Goal: Task Accomplishment & Management: Manage account settings

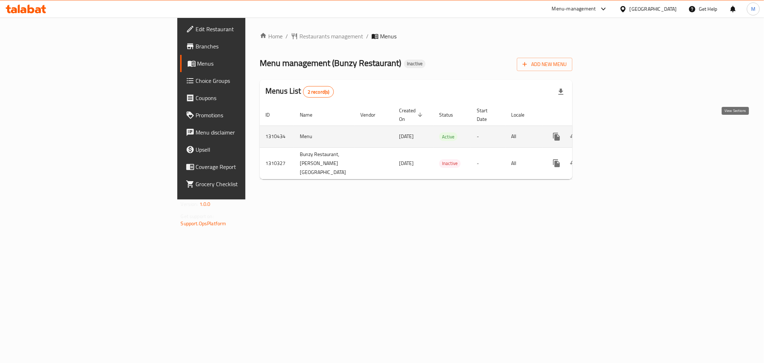
click at [613, 132] on icon "enhanced table" at bounding box center [608, 136] width 9 height 9
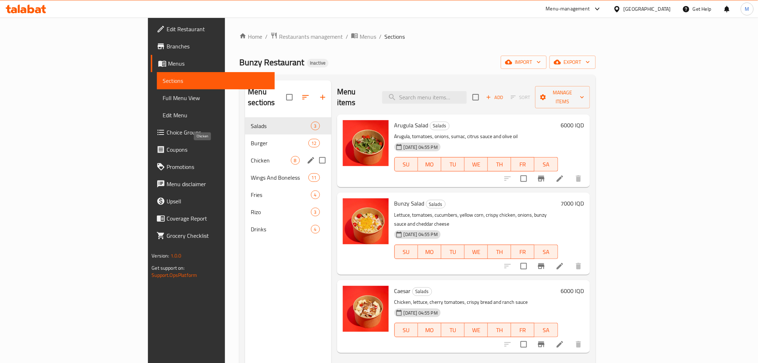
click at [251, 156] on span "Chicken" at bounding box center [271, 160] width 40 height 9
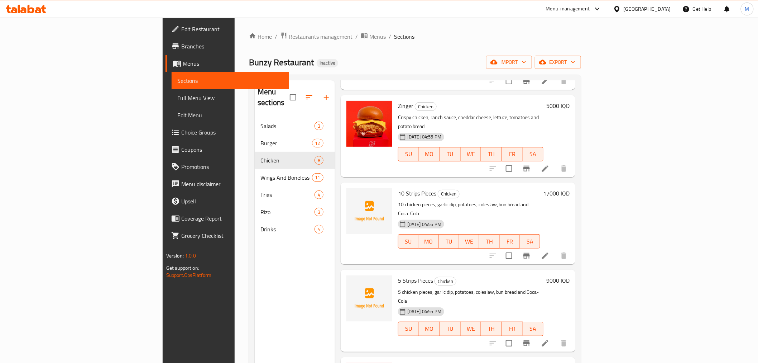
scroll to position [100, 0]
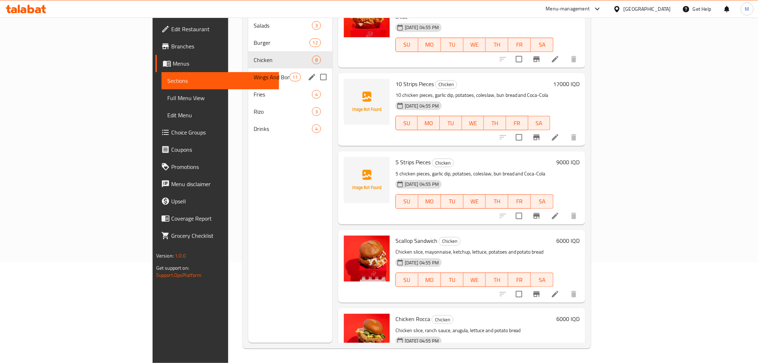
click at [248, 73] on div "Wings And Boneless 11" at bounding box center [290, 76] width 84 height 17
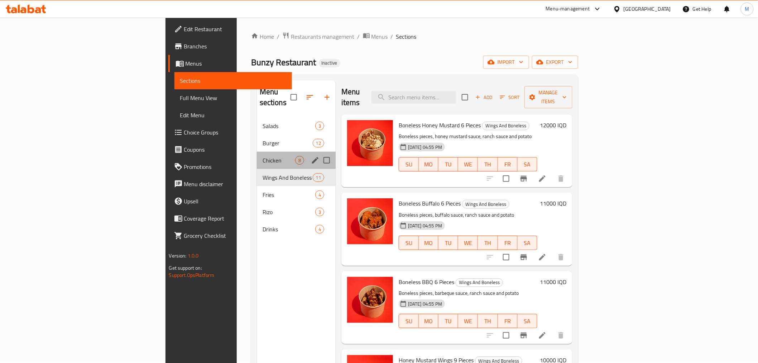
click at [257, 152] on div "Chicken 8" at bounding box center [296, 160] width 79 height 17
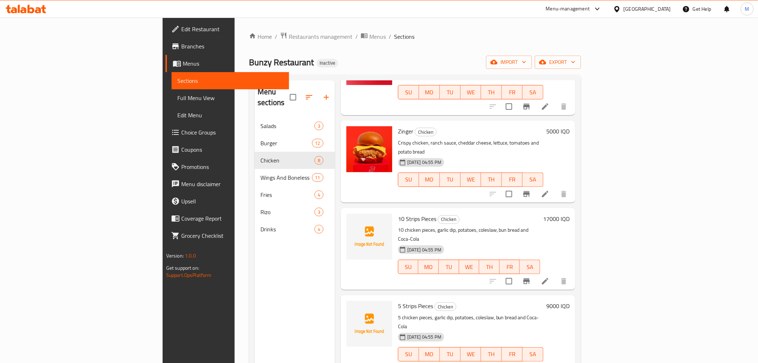
scroll to position [281, 0]
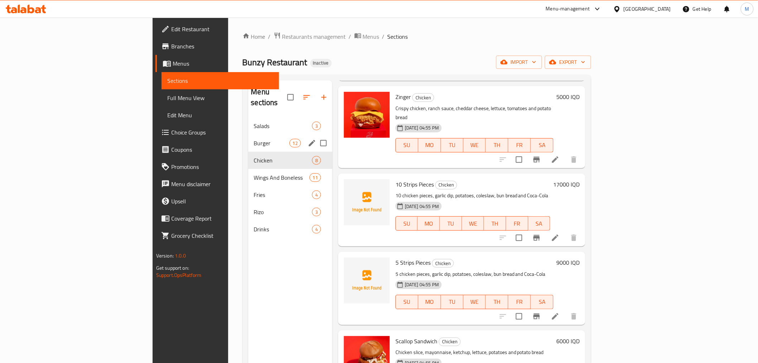
click at [248, 134] on div "Burger 12" at bounding box center [290, 142] width 84 height 17
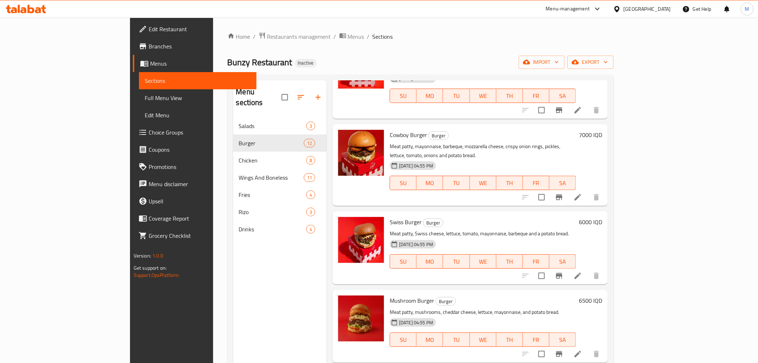
scroll to position [594, 0]
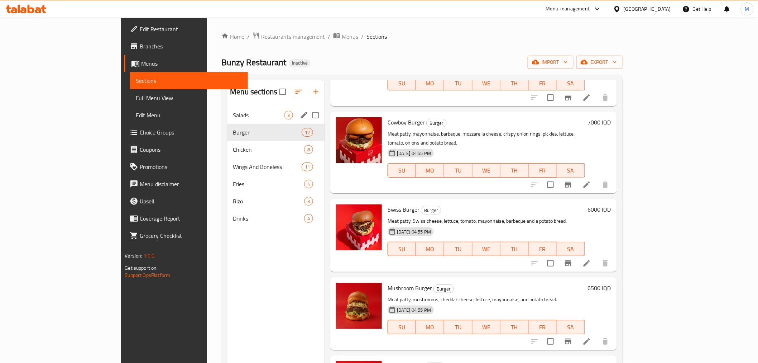
click at [233, 113] on span "Salads" at bounding box center [258, 115] width 51 height 9
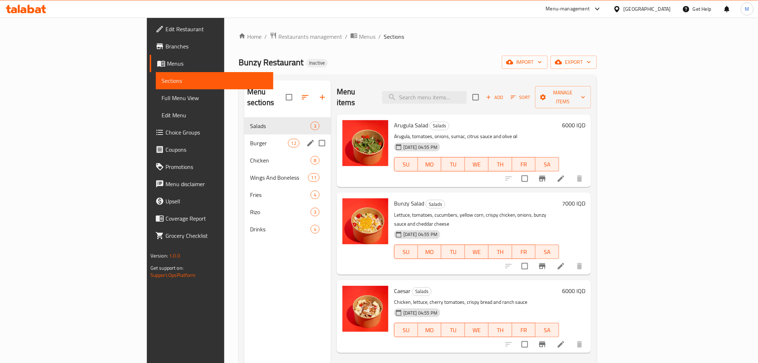
click at [244, 134] on div "Burger 12" at bounding box center [287, 142] width 87 height 17
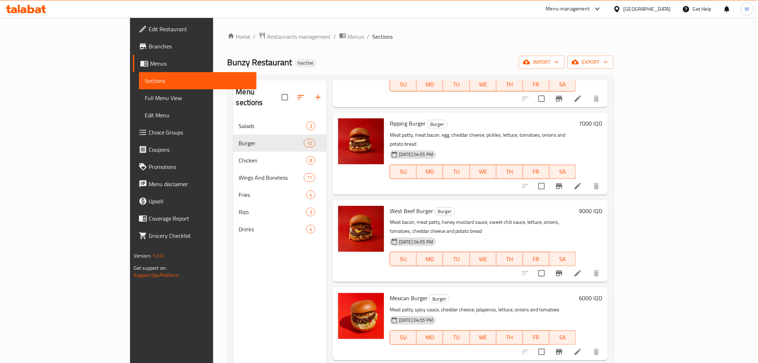
scroll to position [80, 0]
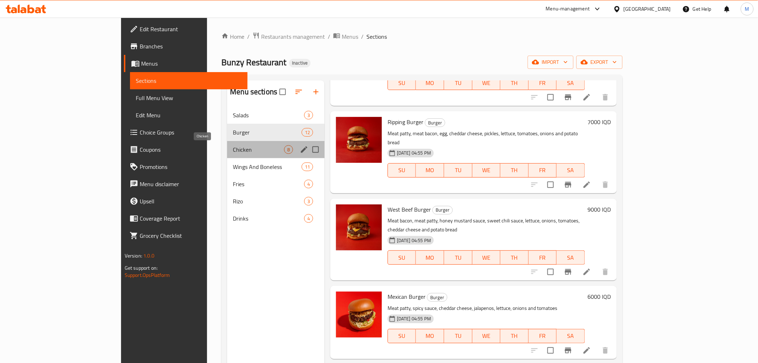
click at [233, 149] on span "Chicken" at bounding box center [258, 149] width 51 height 9
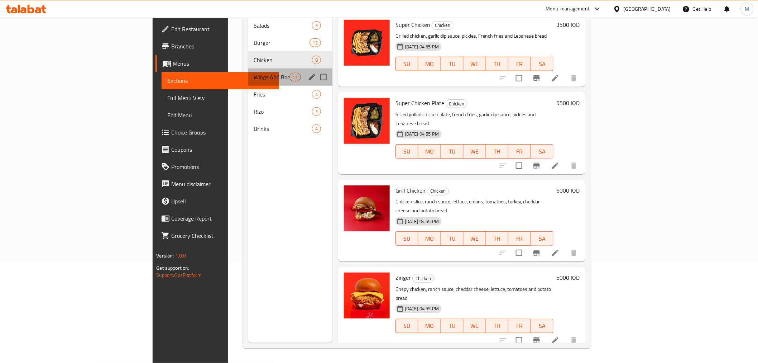
click at [248, 68] on div "Wings And Boneless 11" at bounding box center [290, 76] width 84 height 17
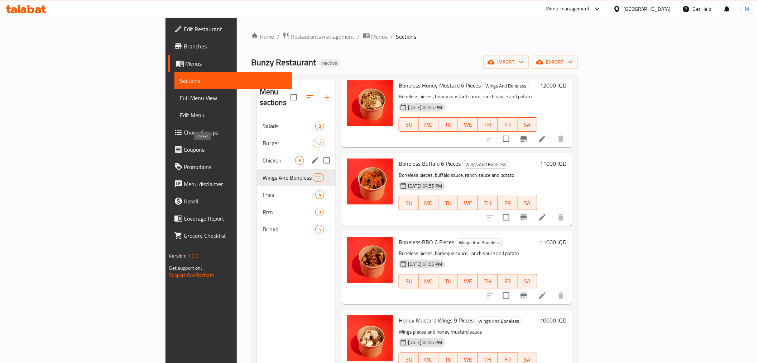
click at [257, 169] on div "Wings And Boneless 11" at bounding box center [296, 177] width 79 height 17
click at [263, 156] on span "Chicken" at bounding box center [279, 160] width 33 height 9
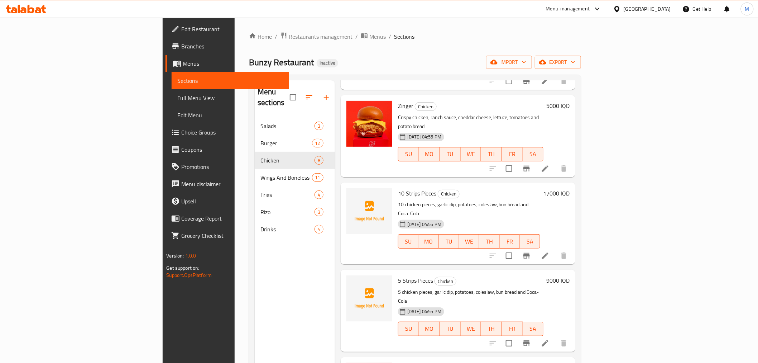
click at [255, 114] on nav "Salads 3 Burger 12 Chicken 8 Wings And Boneless 11 Fries 4 [PERSON_NAME] 3 Drin…" at bounding box center [295, 177] width 80 height 126
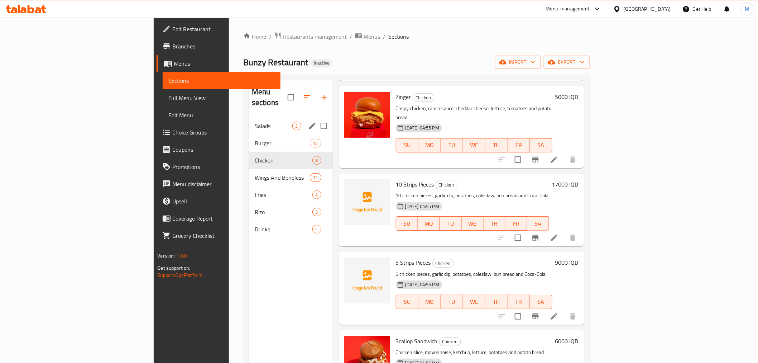
click at [255, 121] on span "Salads" at bounding box center [274, 125] width 38 height 9
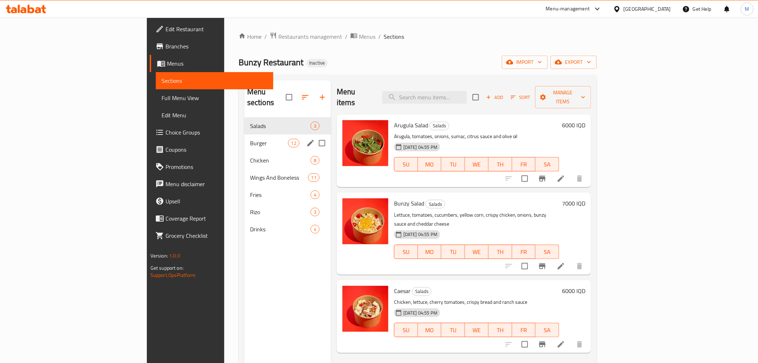
click at [244, 120] on div "Salads 3" at bounding box center [287, 125] width 87 height 17
click at [244, 134] on div "Burger 12" at bounding box center [287, 142] width 87 height 17
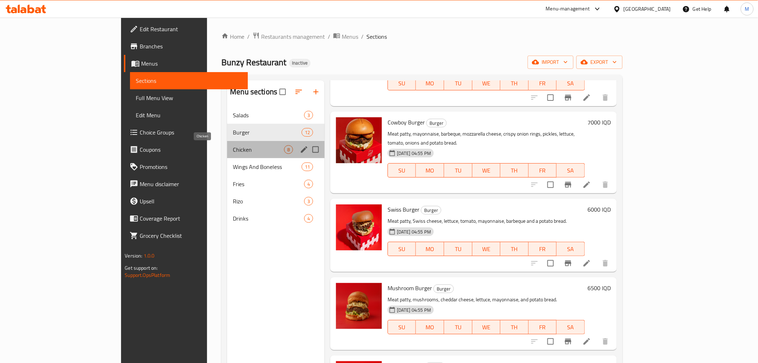
click at [233, 149] on span "Chicken" at bounding box center [258, 149] width 51 height 9
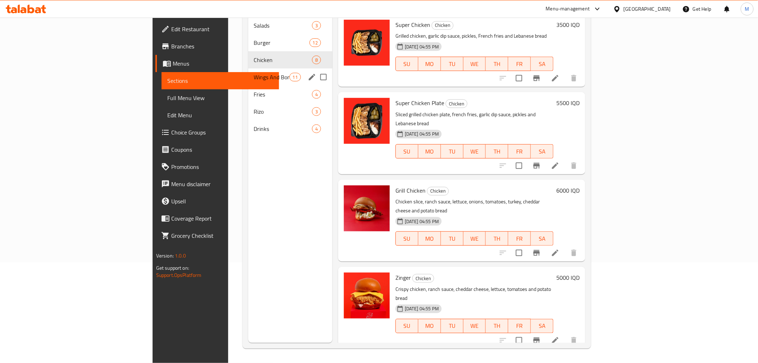
click at [254, 73] on span "Wings And Boneless" at bounding box center [271, 77] width 35 height 9
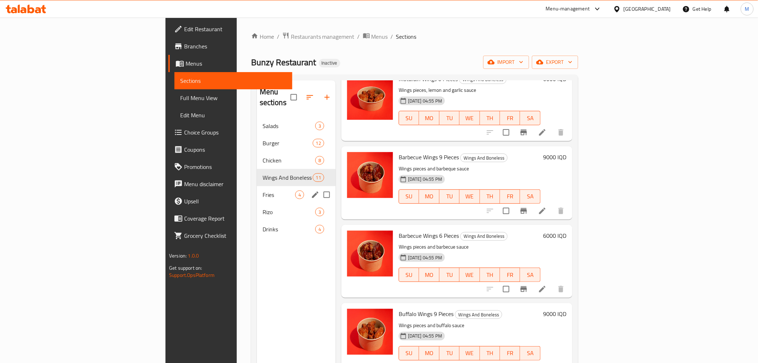
click at [263, 190] on span "Fries" at bounding box center [279, 194] width 33 height 9
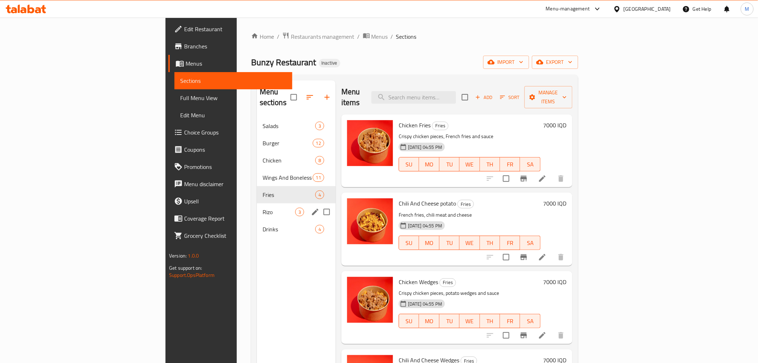
click at [257, 203] on div "Rizo 3" at bounding box center [296, 211] width 79 height 17
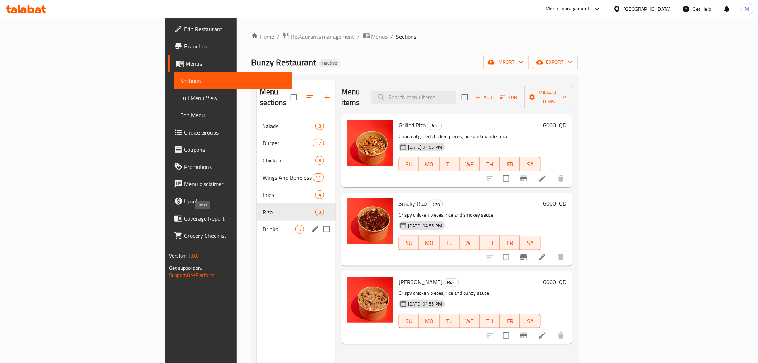
click at [263, 225] on span "Drinks" at bounding box center [279, 229] width 33 height 9
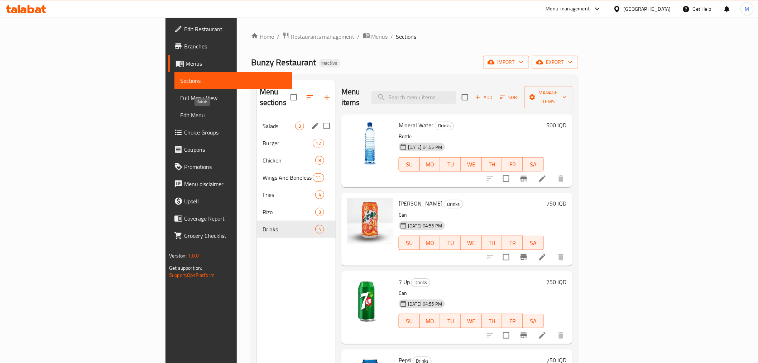
click at [263, 121] on span "Salads" at bounding box center [279, 125] width 33 height 9
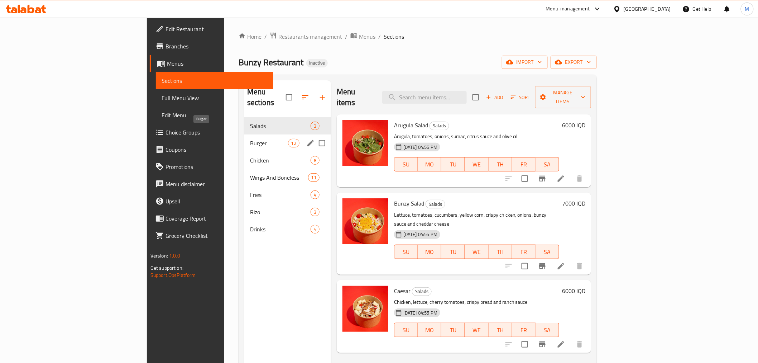
click at [250, 139] on span "Burger" at bounding box center [269, 143] width 38 height 9
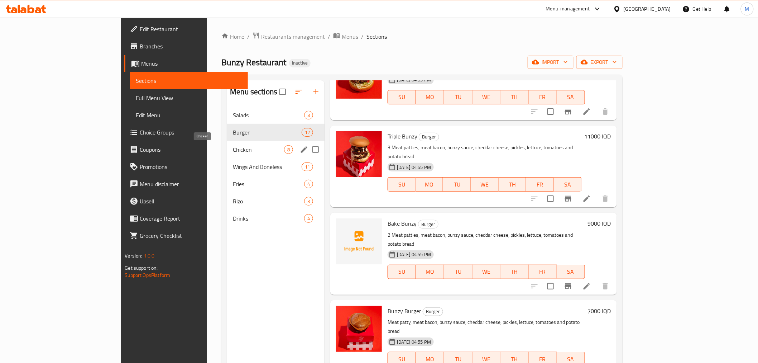
click at [233, 152] on span "Chicken" at bounding box center [258, 149] width 51 height 9
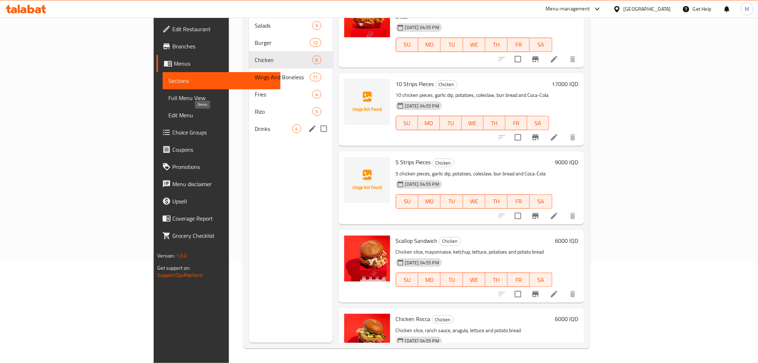
click at [255, 124] on span "Drinks" at bounding box center [274, 128] width 38 height 9
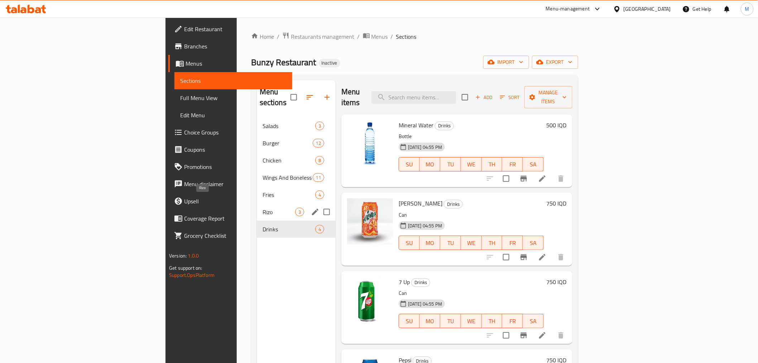
click at [263, 207] on span "Rizo" at bounding box center [279, 211] width 33 height 9
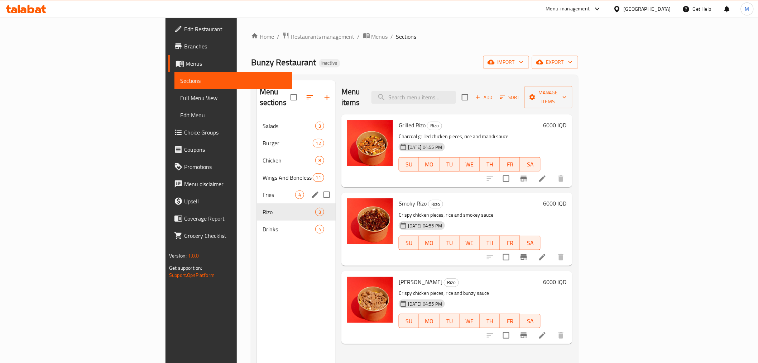
click at [257, 186] on div "Fries 4" at bounding box center [296, 194] width 79 height 17
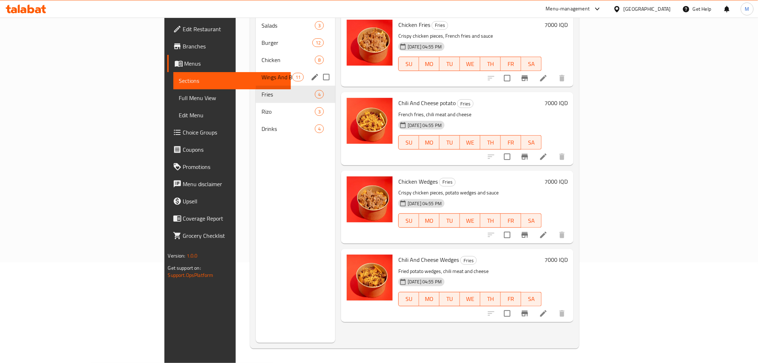
click at [256, 68] on div "Wings And Boneless 11" at bounding box center [296, 76] width 80 height 17
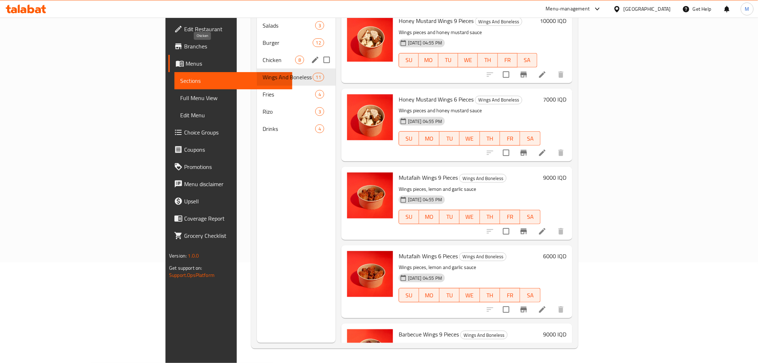
click at [263, 56] on span "Chicken" at bounding box center [279, 60] width 33 height 9
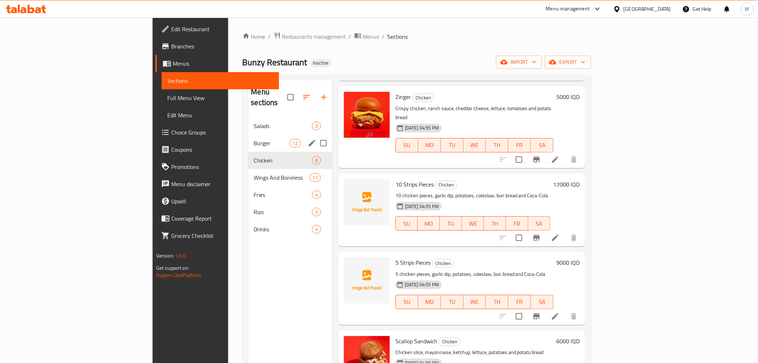
click at [254, 139] on span "Burger" at bounding box center [271, 143] width 35 height 9
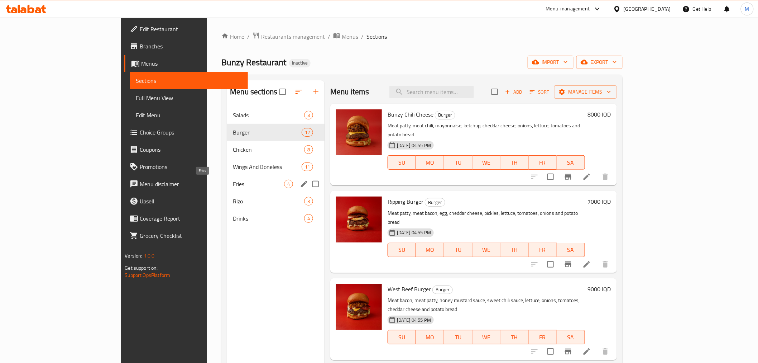
click at [233, 185] on span "Fries" at bounding box center [258, 184] width 51 height 9
